Goal: Browse casually

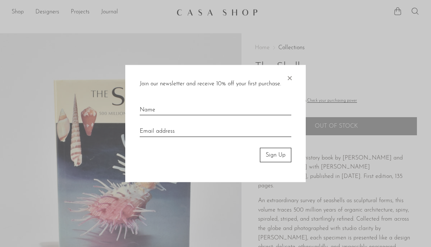
click at [288, 77] on span "×" at bounding box center [289, 76] width 7 height 23
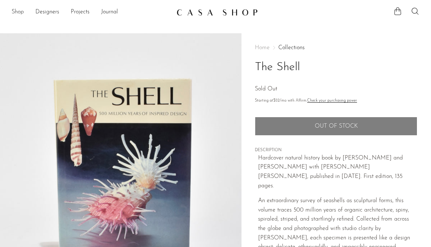
click at [13, 10] on link "Shop" at bounding box center [18, 12] width 12 height 9
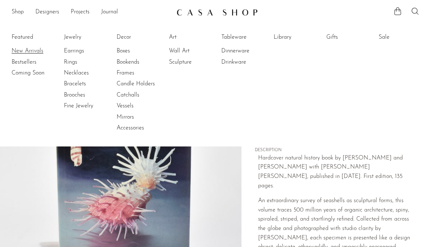
click at [19, 51] on link "New Arrivals" at bounding box center [39, 51] width 54 height 8
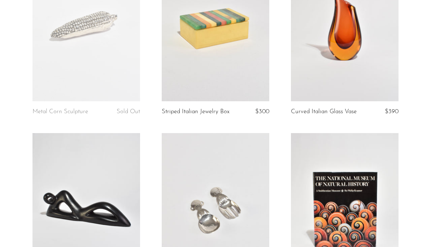
scroll to position [545, 0]
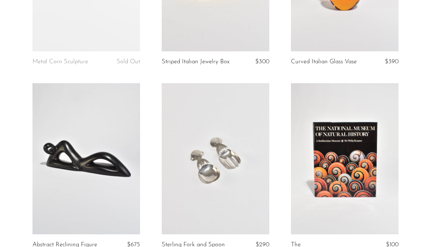
click at [346, 146] on link at bounding box center [345, 158] width 108 height 151
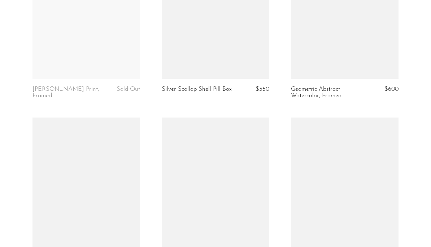
scroll to position [1823, 0]
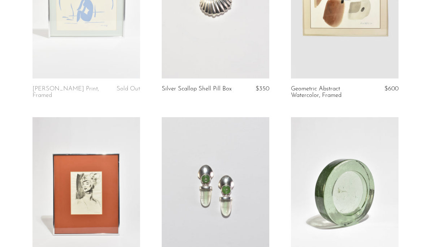
click at [245, 67] on link at bounding box center [216, 2] width 108 height 151
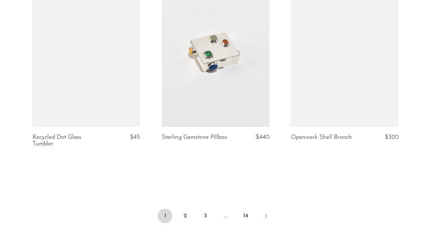
scroll to position [2137, 0]
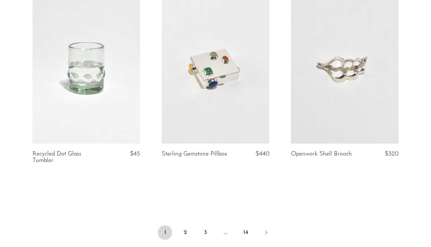
click at [339, 81] on link at bounding box center [345, 67] width 108 height 151
click at [185, 233] on link "2" at bounding box center [185, 232] width 14 height 14
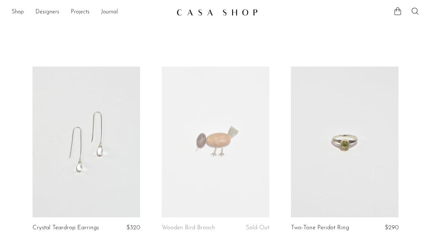
click at [226, 139] on link at bounding box center [216, 141] width 108 height 151
click at [97, 152] on link at bounding box center [87, 141] width 108 height 151
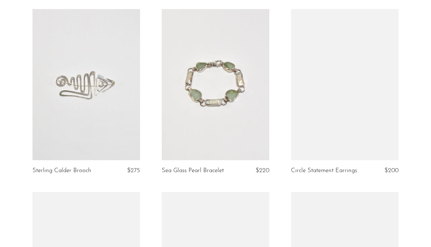
scroll to position [827, 0]
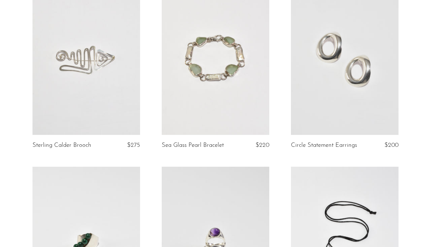
click at [103, 90] on link at bounding box center [87, 59] width 108 height 151
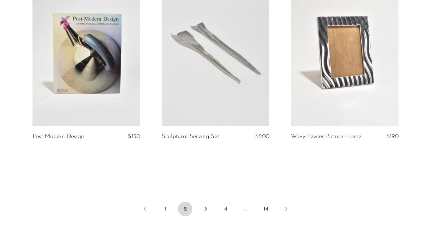
scroll to position [2142, 0]
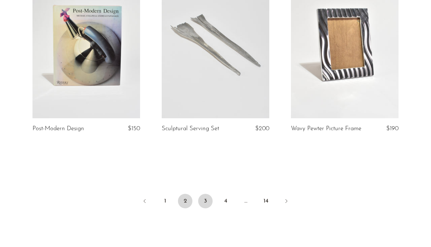
click at [200, 201] on link "3" at bounding box center [205, 201] width 14 height 14
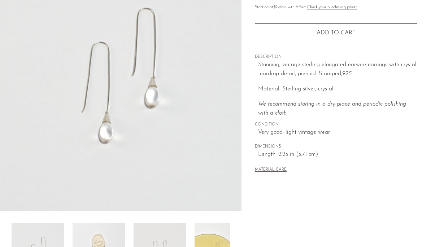
scroll to position [224, 0]
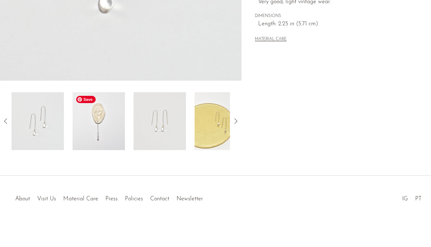
click at [103, 126] on img at bounding box center [99, 121] width 52 height 58
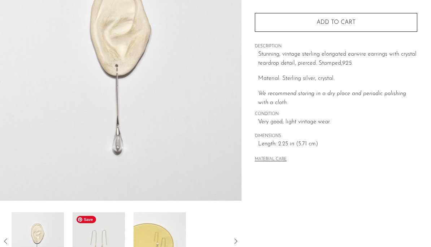
scroll to position [103, 0]
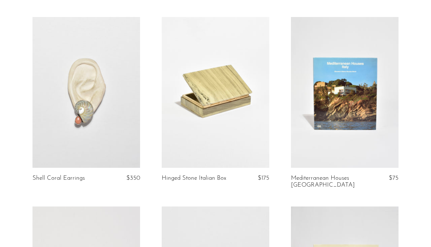
scroll to position [1307, 0]
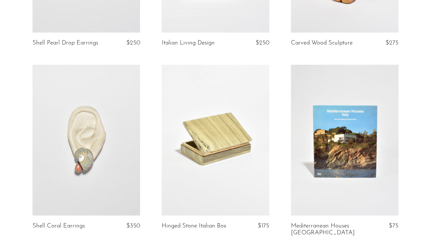
click at [108, 173] on link at bounding box center [87, 140] width 108 height 151
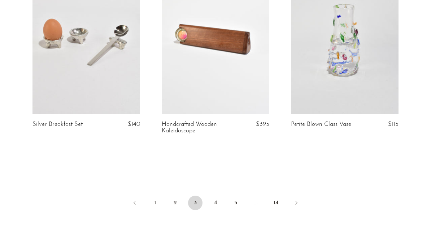
scroll to position [2168, 0]
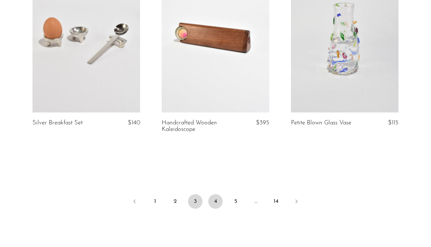
click at [217, 201] on link "4" at bounding box center [215, 201] width 14 height 14
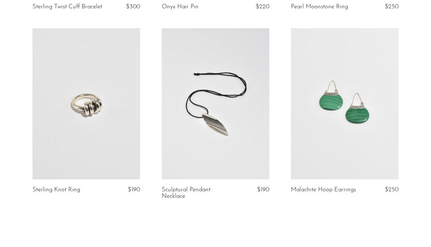
scroll to position [2135, 0]
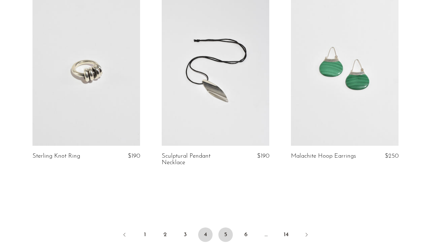
click at [222, 227] on link "5" at bounding box center [226, 234] width 14 height 14
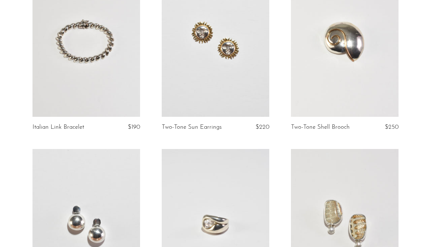
scroll to position [1792, 0]
click at [317, 95] on link at bounding box center [345, 41] width 108 height 151
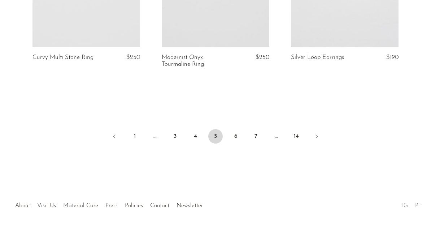
scroll to position [2227, 0]
click at [236, 129] on link "6" at bounding box center [236, 136] width 14 height 14
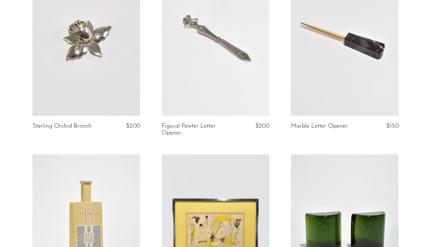
scroll to position [101, 0]
